Goal: Information Seeking & Learning: Compare options

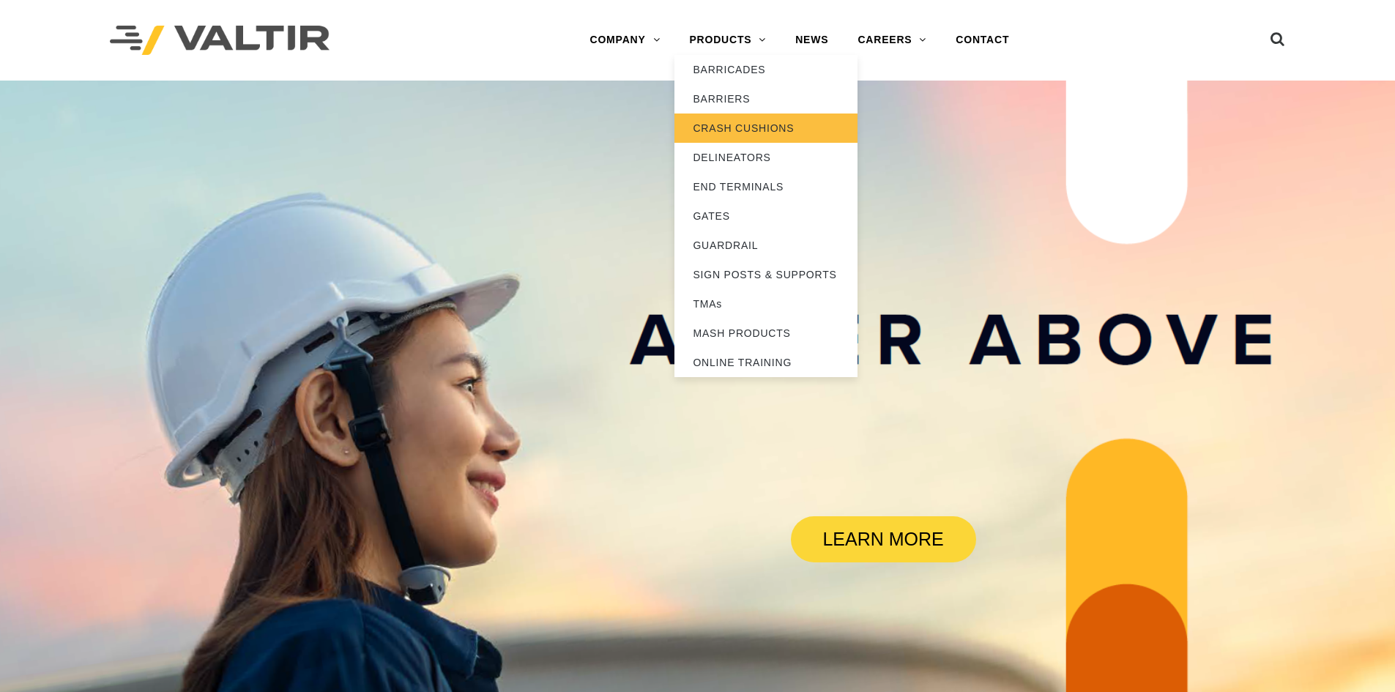
click at [712, 131] on link "CRASH CUSHIONS" at bounding box center [765, 127] width 183 height 29
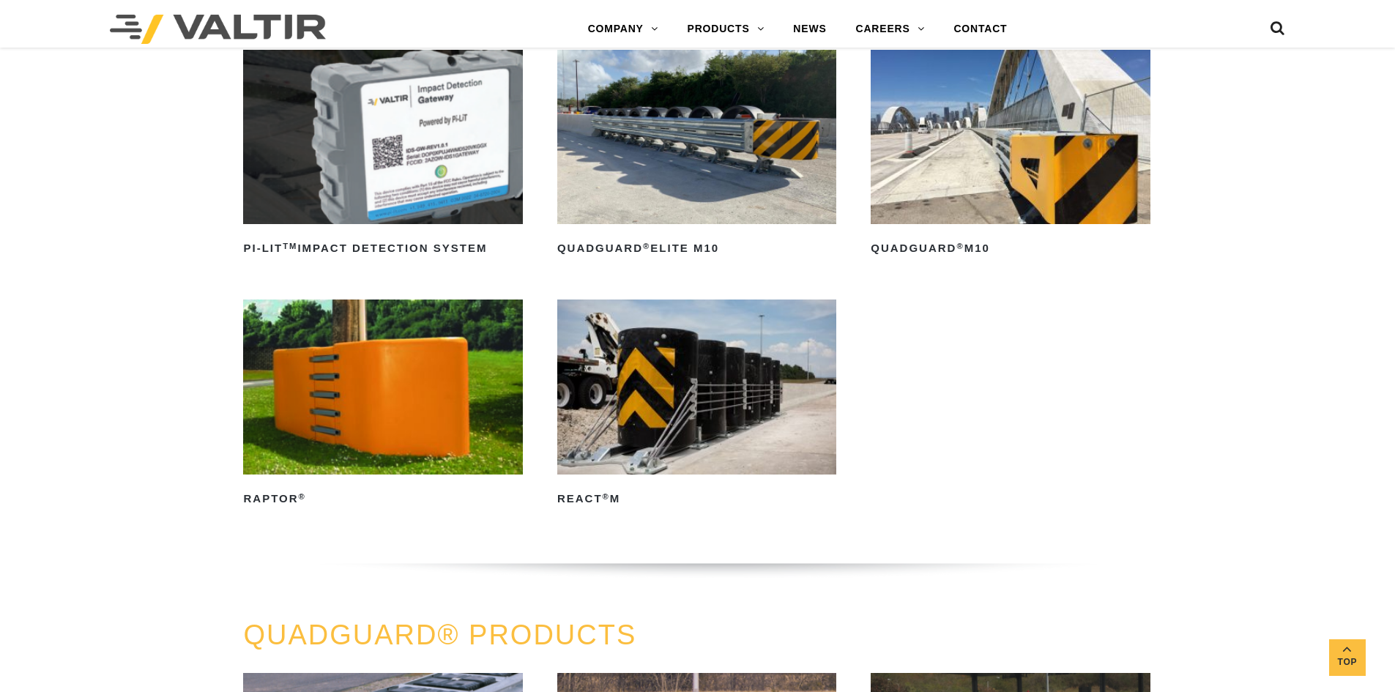
scroll to position [439, 0]
click at [654, 371] on img at bounding box center [696, 387] width 279 height 174
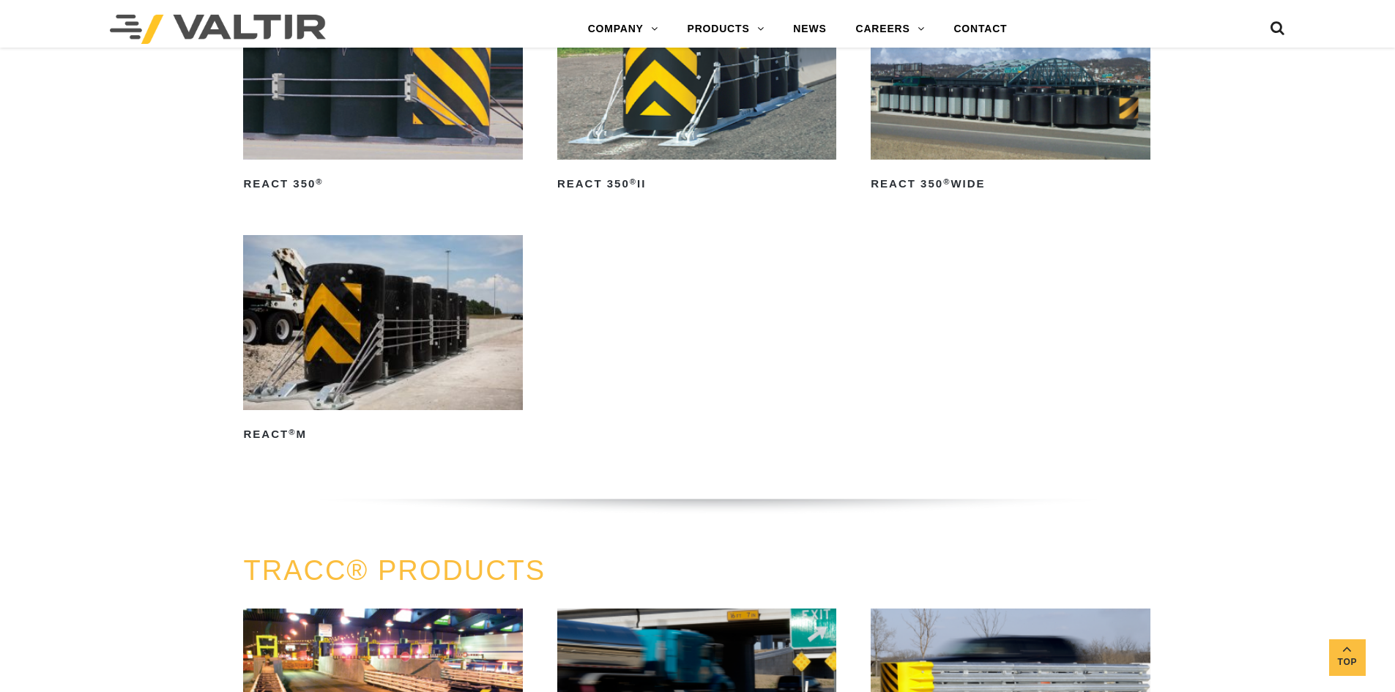
scroll to position [1781, 0]
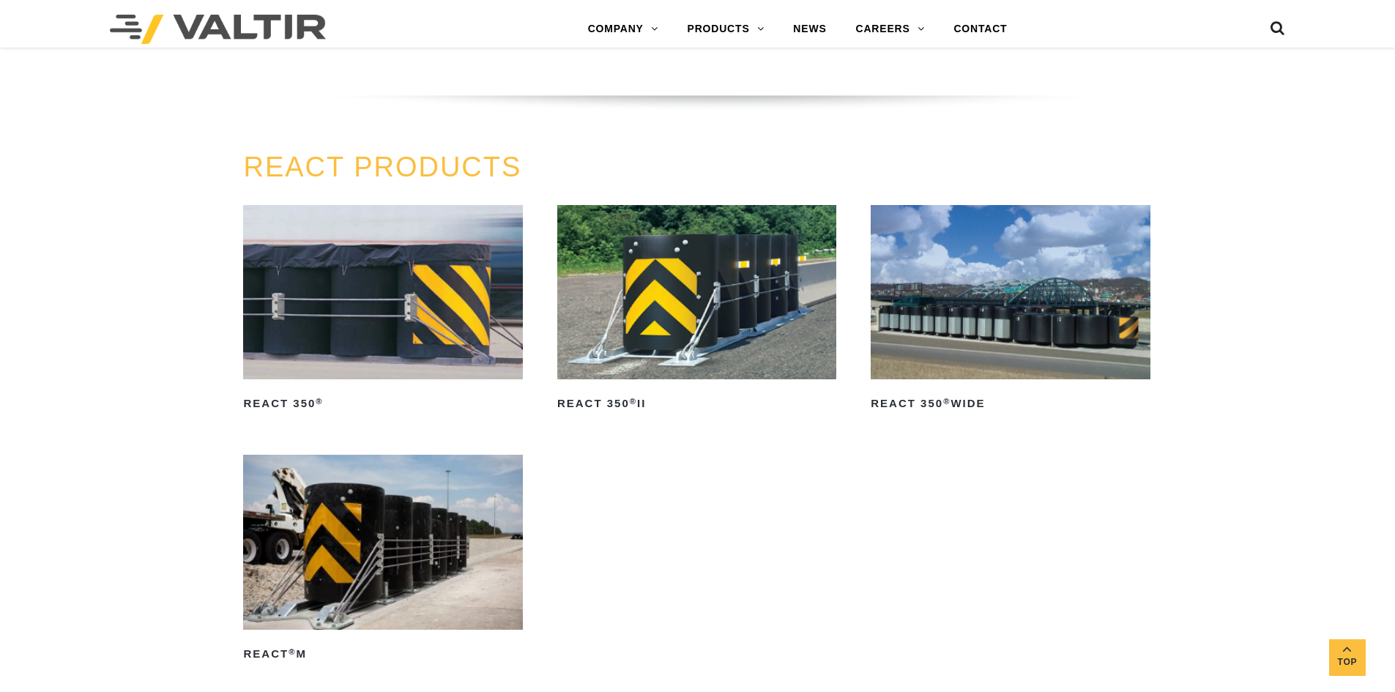
click at [1073, 319] on img at bounding box center [1010, 292] width 279 height 174
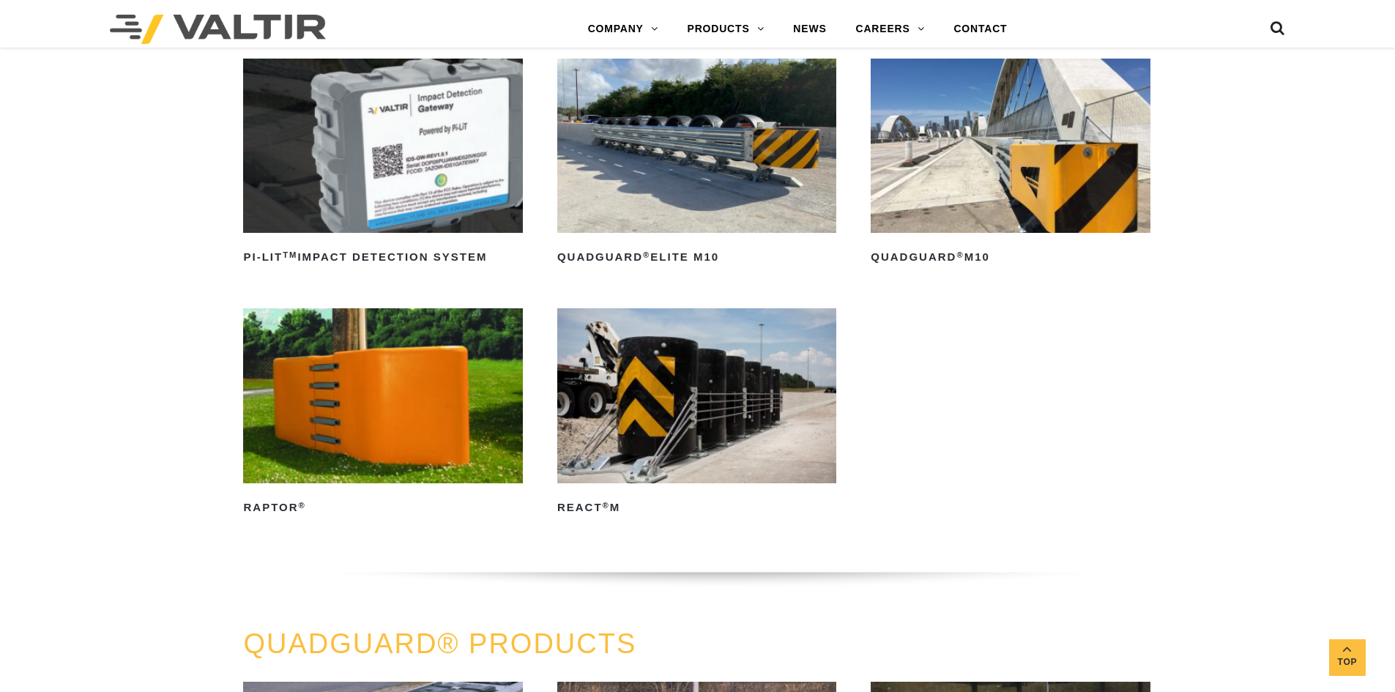
scroll to position [439, 0]
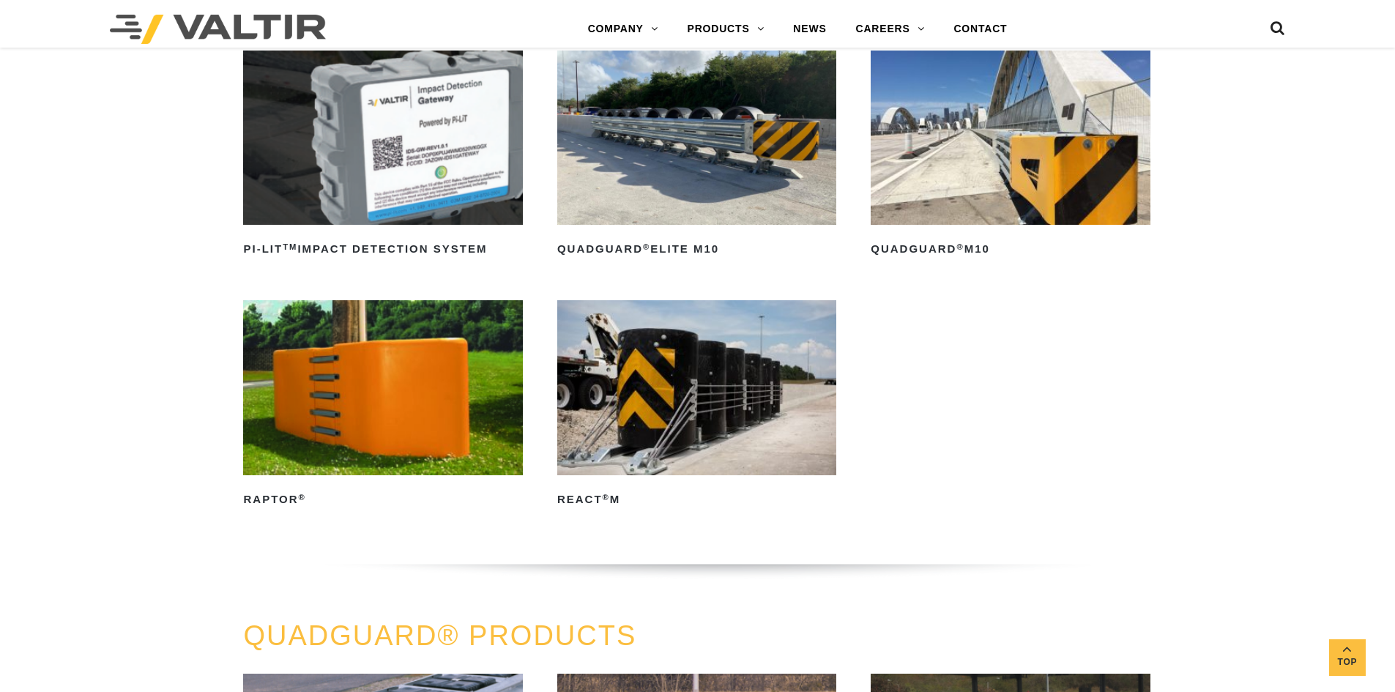
click at [674, 176] on img at bounding box center [696, 138] width 279 height 174
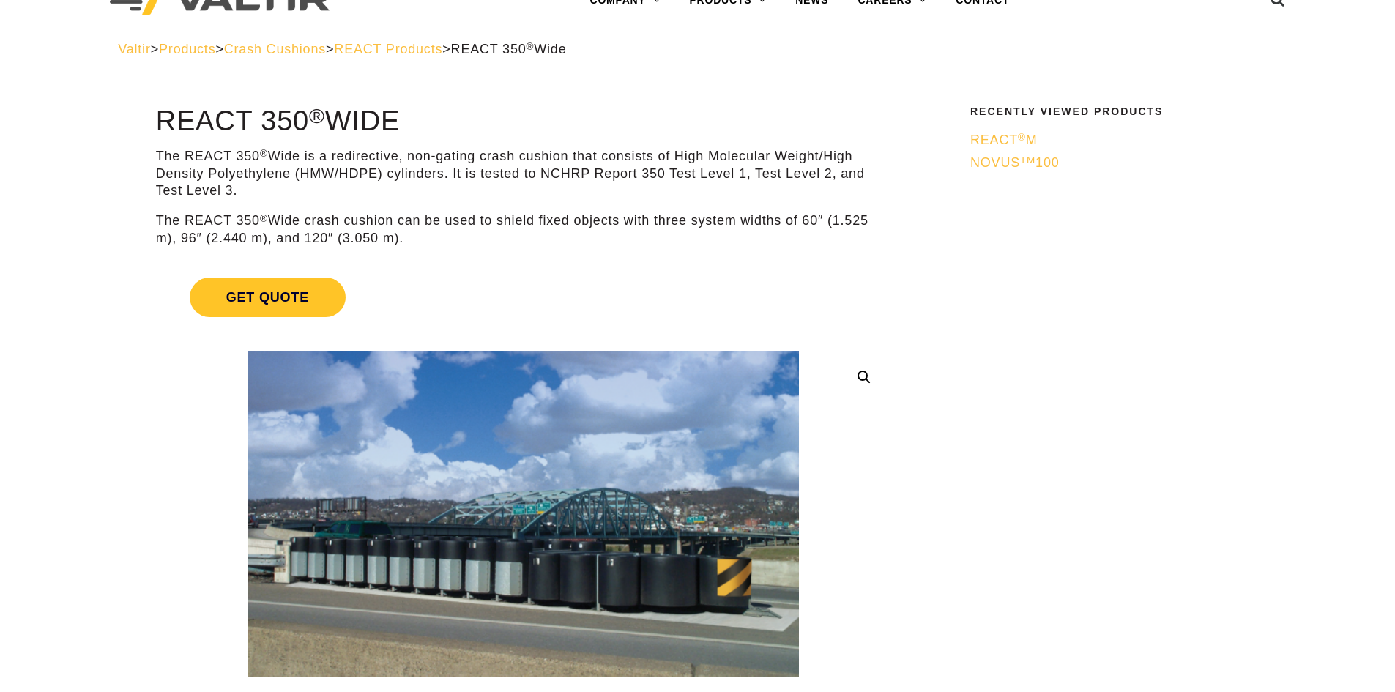
scroll to position [73, 0]
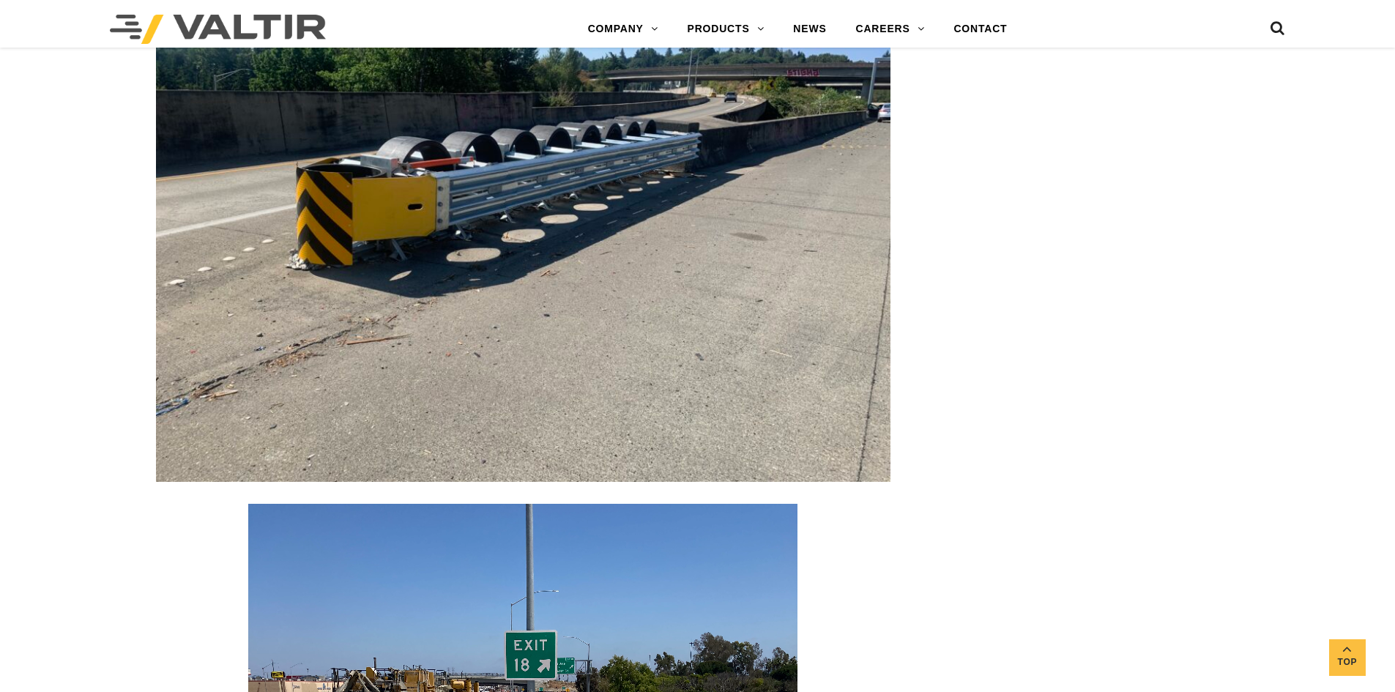
scroll to position [2270, 0]
